Goal: Task Accomplishment & Management: Use online tool/utility

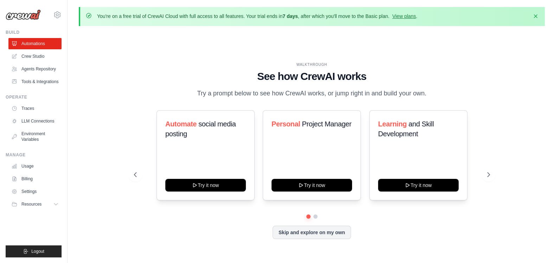
click at [320, 54] on div "WALKTHROUGH See how [PERSON_NAME] works Try a prompt below to see how [PERSON_N…" at bounding box center [312, 156] width 466 height 249
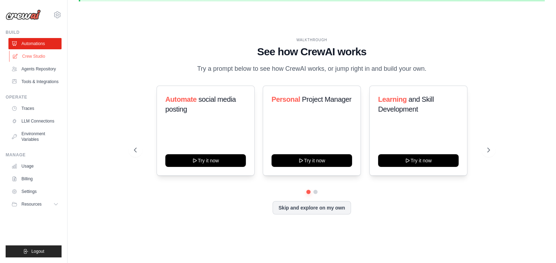
click at [39, 54] on link "Crew Studio" at bounding box center [35, 56] width 53 height 11
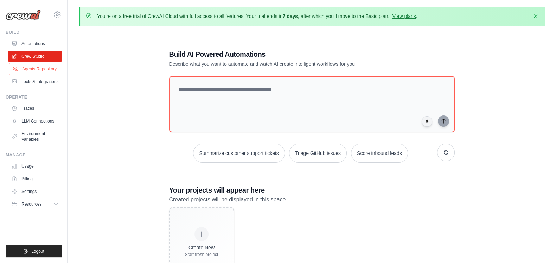
click at [46, 65] on link "Agents Repository" at bounding box center [35, 68] width 53 height 11
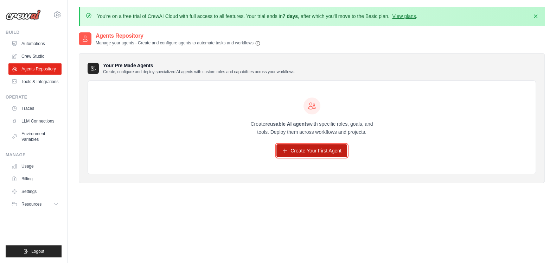
click at [323, 147] on link "Create Your First Agent" at bounding box center [312, 150] width 71 height 13
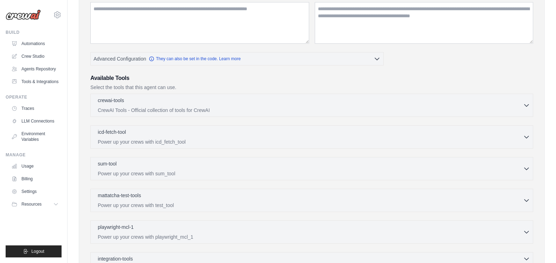
scroll to position [126, 0]
click at [242, 108] on p "CrewAI Tools - Official collection of tools for CrewAI" at bounding box center [311, 110] width 426 height 7
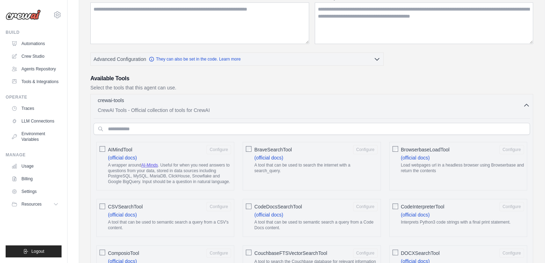
click at [242, 108] on p "CrewAI Tools - Official collection of tools for CrewAI" at bounding box center [311, 110] width 426 height 7
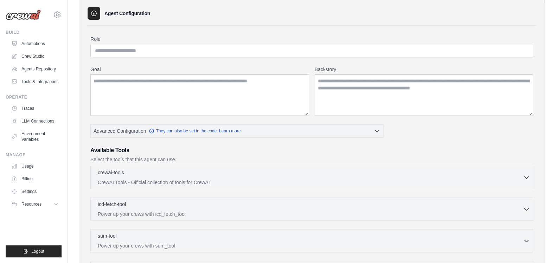
scroll to position [0, 0]
